Goal: Information Seeking & Learning: Learn about a topic

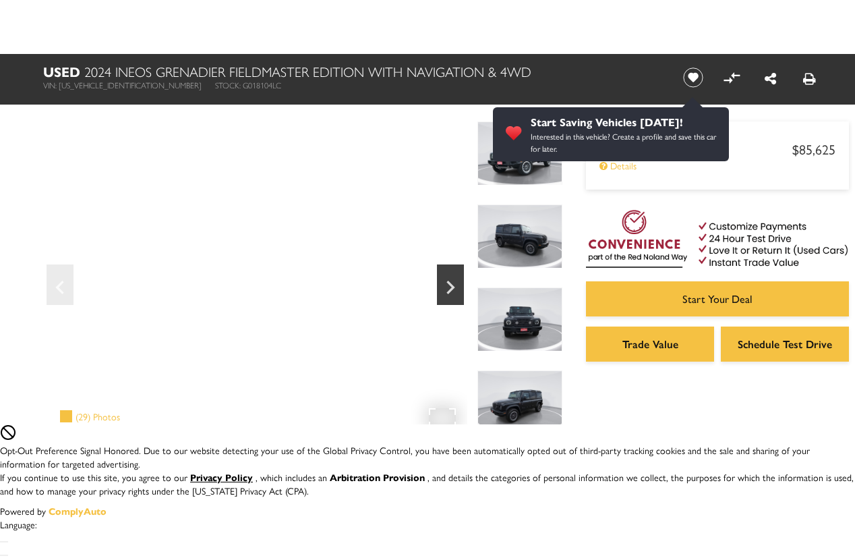
click at [92, 417] on div "(29) Photos" at bounding box center [90, 416] width 74 height 27
